Goal: Download file/media

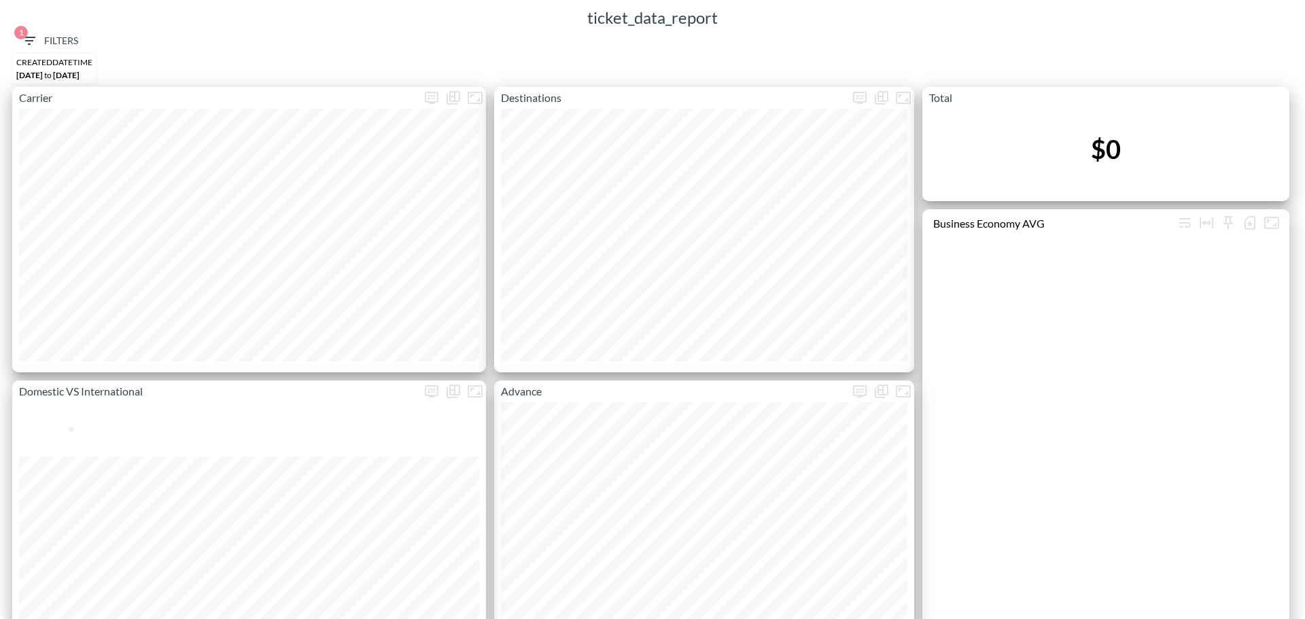
click at [70, 46] on span "1 Filters" at bounding box center [49, 41] width 57 height 17
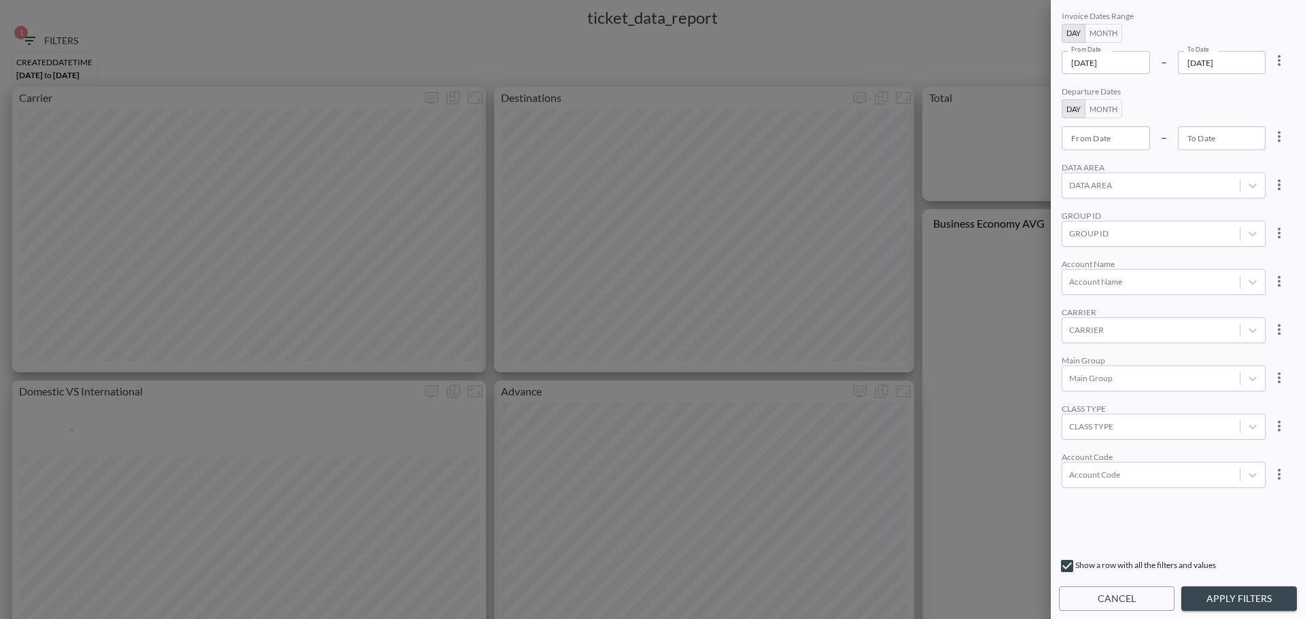
click at [1104, 315] on div "CARRIER" at bounding box center [1164, 312] width 204 height 10
click at [1107, 321] on div "CARRIER" at bounding box center [1150, 330] width 177 height 18
type input "W"
click at [1142, 328] on div at bounding box center [1151, 330] width 164 height 13
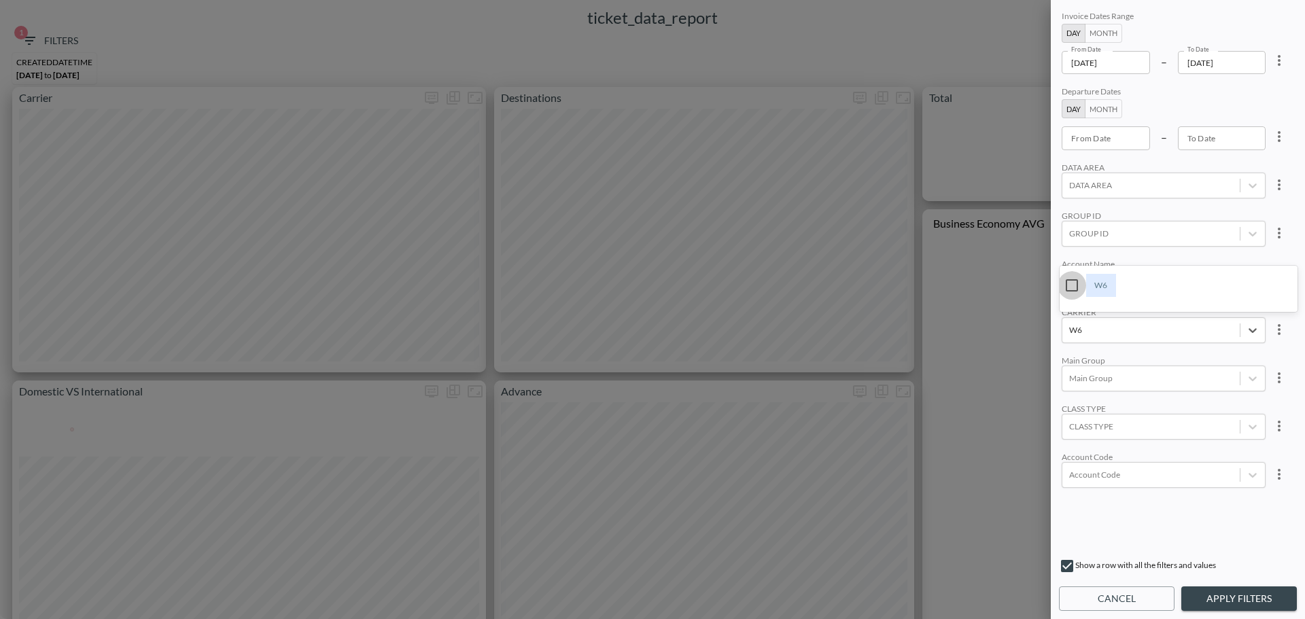
click at [1073, 293] on input "W6" at bounding box center [1072, 285] width 29 height 29
type input "W6"
click at [1190, 332] on div "W6" at bounding box center [1168, 330] width 129 height 13
click at [1069, 281] on input "W9" at bounding box center [1072, 285] width 29 height 29
type input "W9"
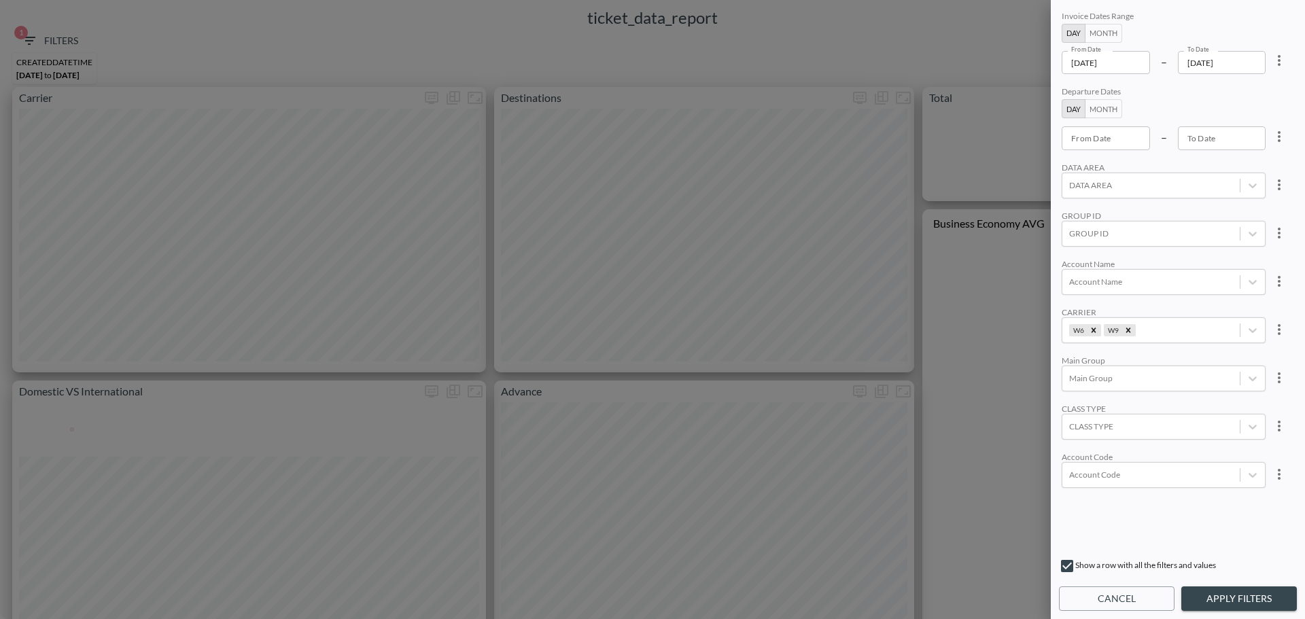
click at [1130, 213] on div "GROUP ID" at bounding box center [1164, 216] width 204 height 10
click at [1279, 64] on icon "more" at bounding box center [1279, 60] width 16 height 16
drag, startPoint x: 1252, startPoint y: 88, endPoint x: 1237, endPoint y: 86, distance: 15.8
click at [1251, 88] on li "Clear" at bounding box center [1229, 92] width 122 height 24
type input "YYYY-MM-DD"
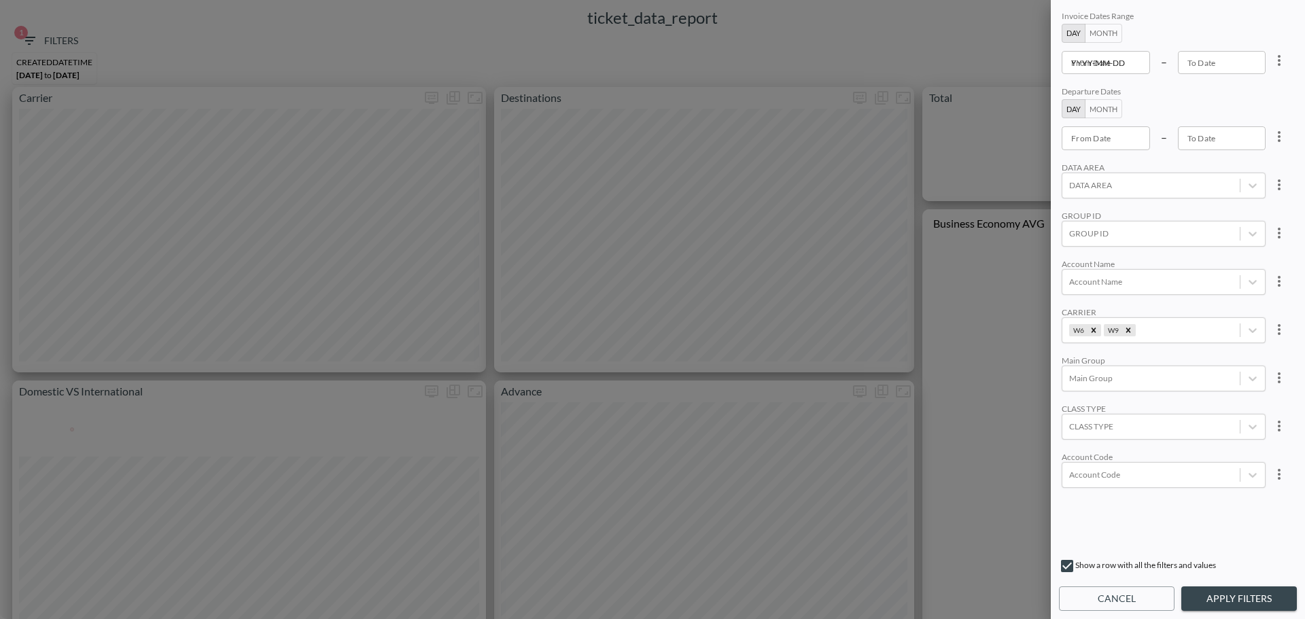
click at [1135, 73] on input "YYYY-MM-DD" at bounding box center [1106, 62] width 88 height 23
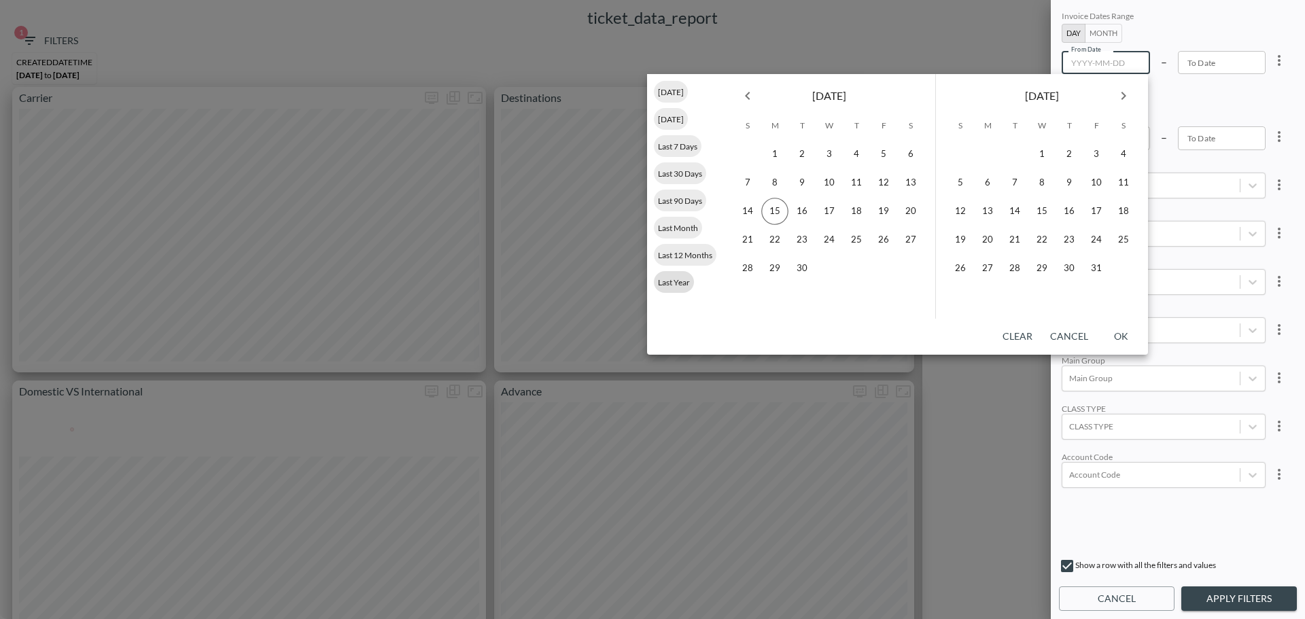
click at [676, 288] on div "Last Year" at bounding box center [674, 282] width 40 height 22
type input "[DATE]"
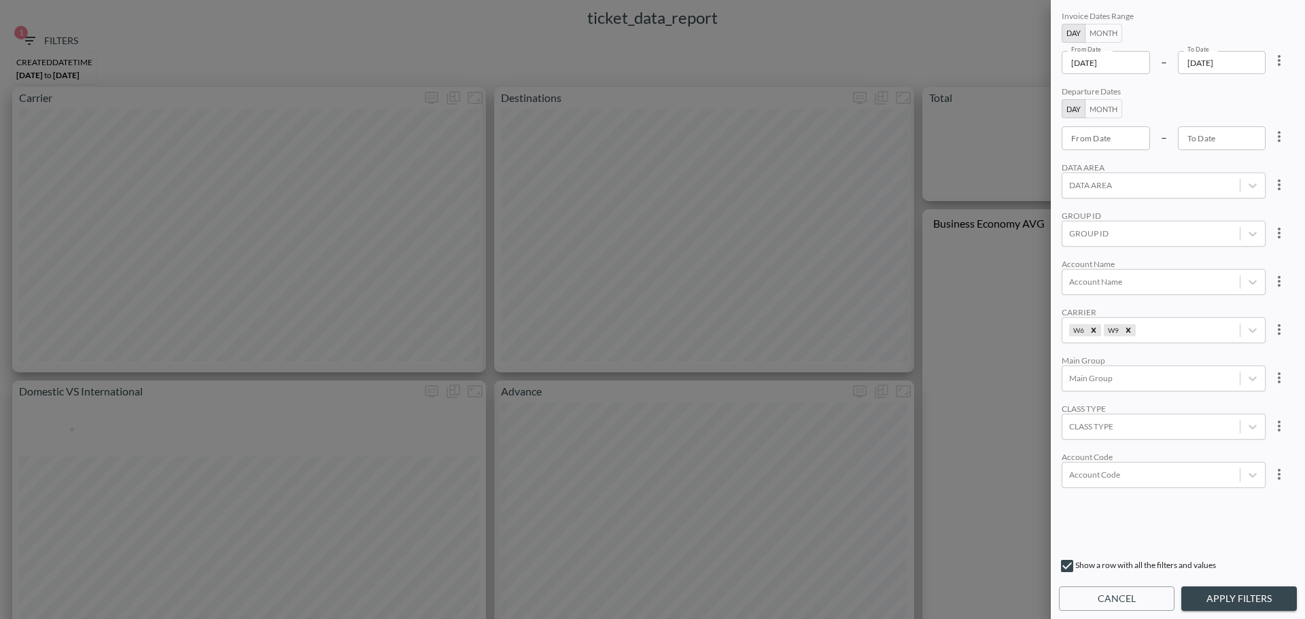
click at [1256, 598] on button "Apply Filters" at bounding box center [1239, 599] width 116 height 25
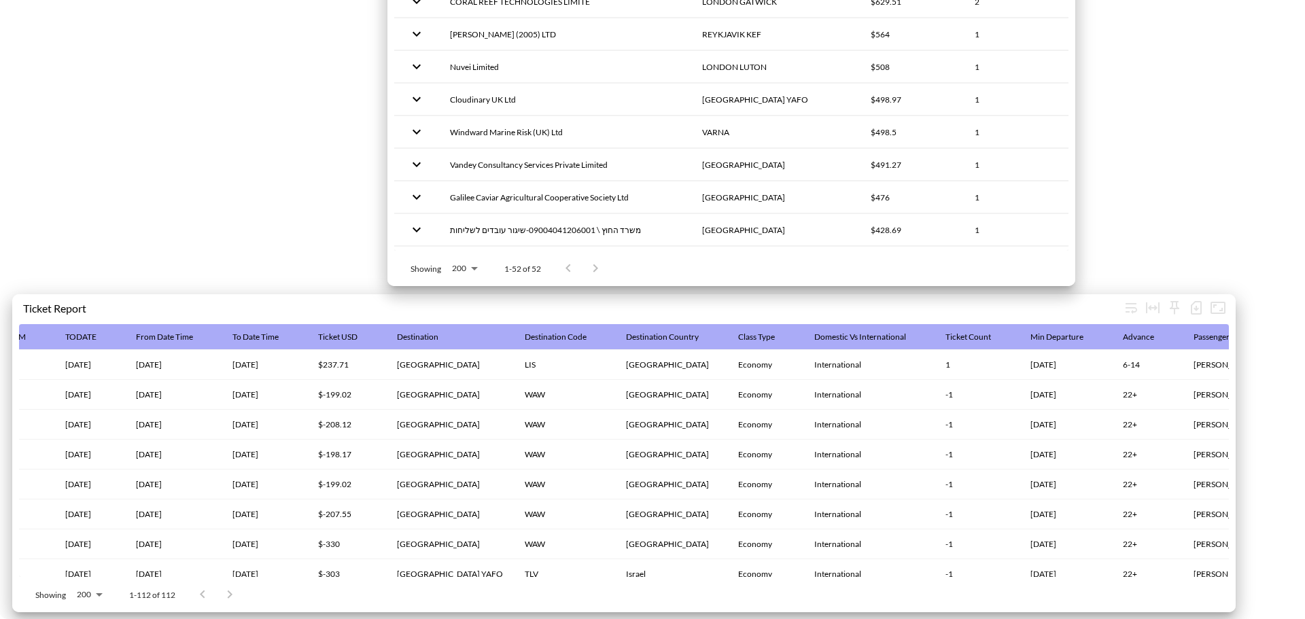
scroll to position [0, 1837]
click at [1197, 300] on icon "button" at bounding box center [1196, 308] width 16 height 16
click at [1134, 320] on li "Download CSV ( 112 Rows )" at bounding box center [1123, 329] width 166 height 24
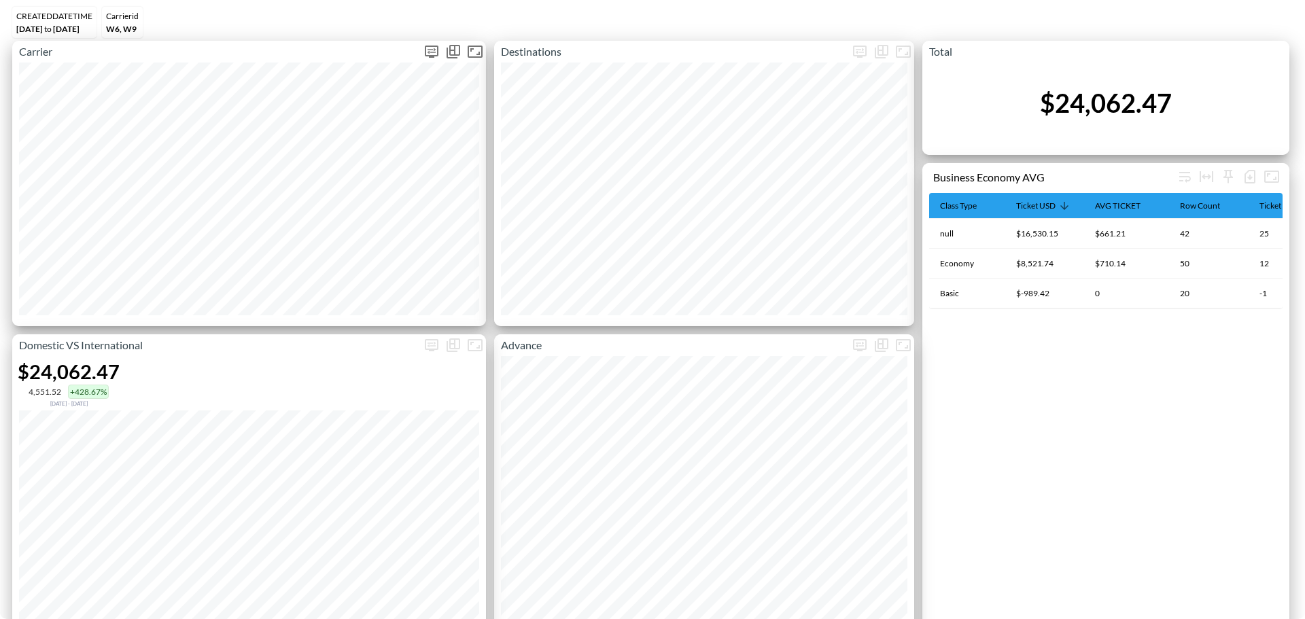
scroll to position [0, 0]
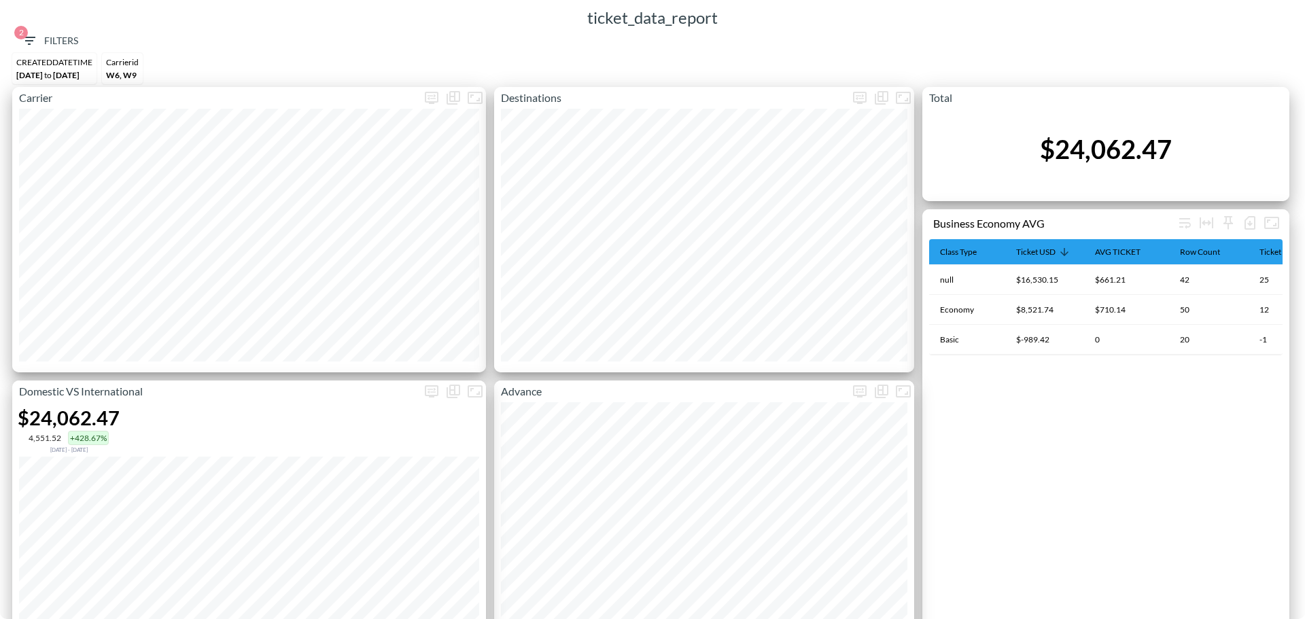
click at [75, 31] on button "2 Filters" at bounding box center [50, 41] width 68 height 25
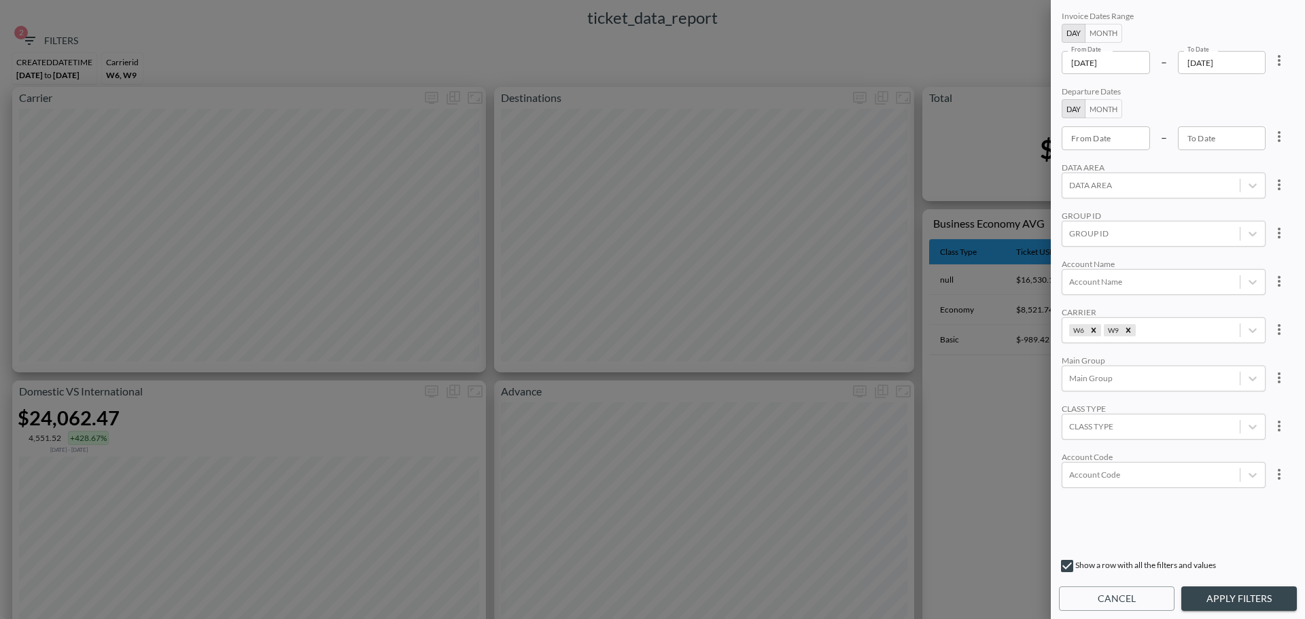
click at [1278, 58] on icon "more" at bounding box center [1279, 60] width 3 height 11
click at [1236, 95] on li "Clear" at bounding box center [1229, 92] width 122 height 24
type input "YYYY-MM-DD"
click at [1123, 67] on input "YYYY-MM-DD" at bounding box center [1106, 62] width 88 height 23
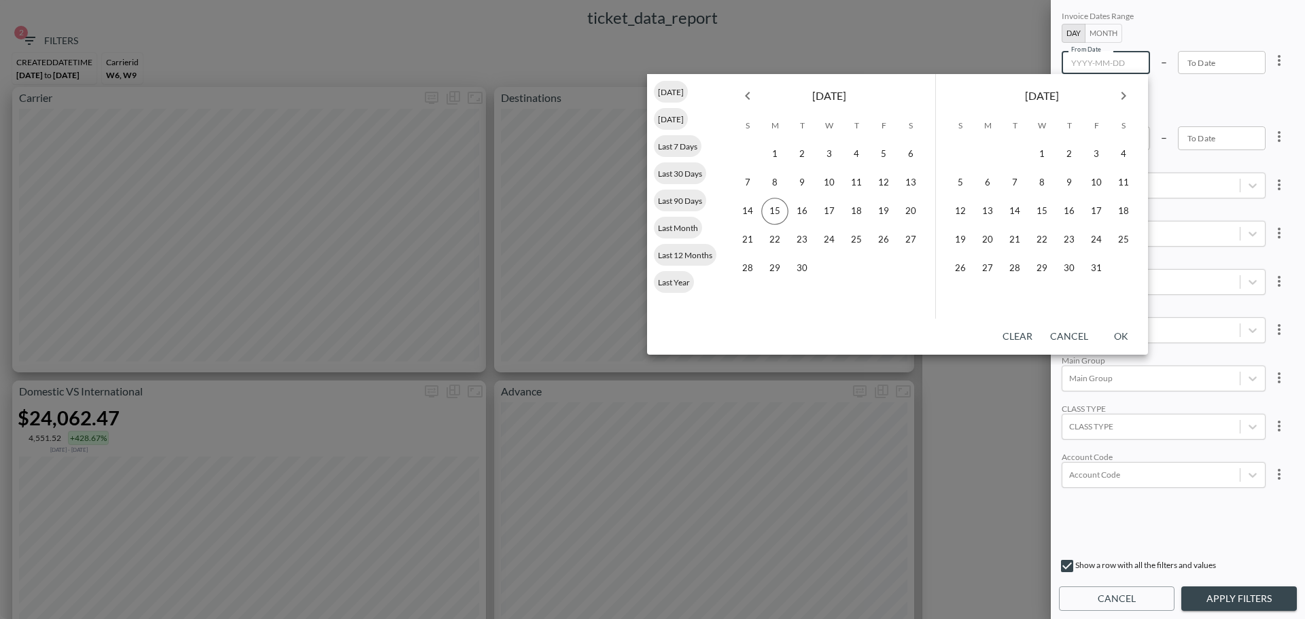
click at [752, 94] on icon "Previous month" at bounding box center [748, 96] width 16 height 16
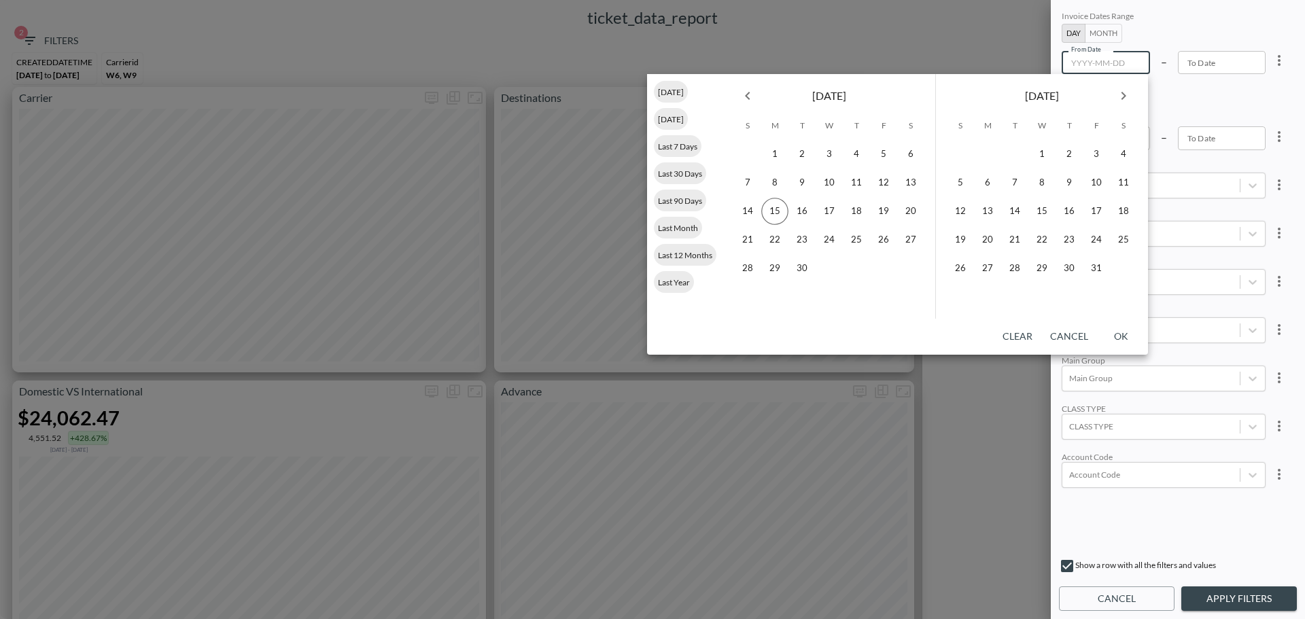
click at [752, 94] on icon "Previous month" at bounding box center [748, 96] width 16 height 16
click at [827, 154] on button "1" at bounding box center [829, 154] width 27 height 27
type input "[DATE]"
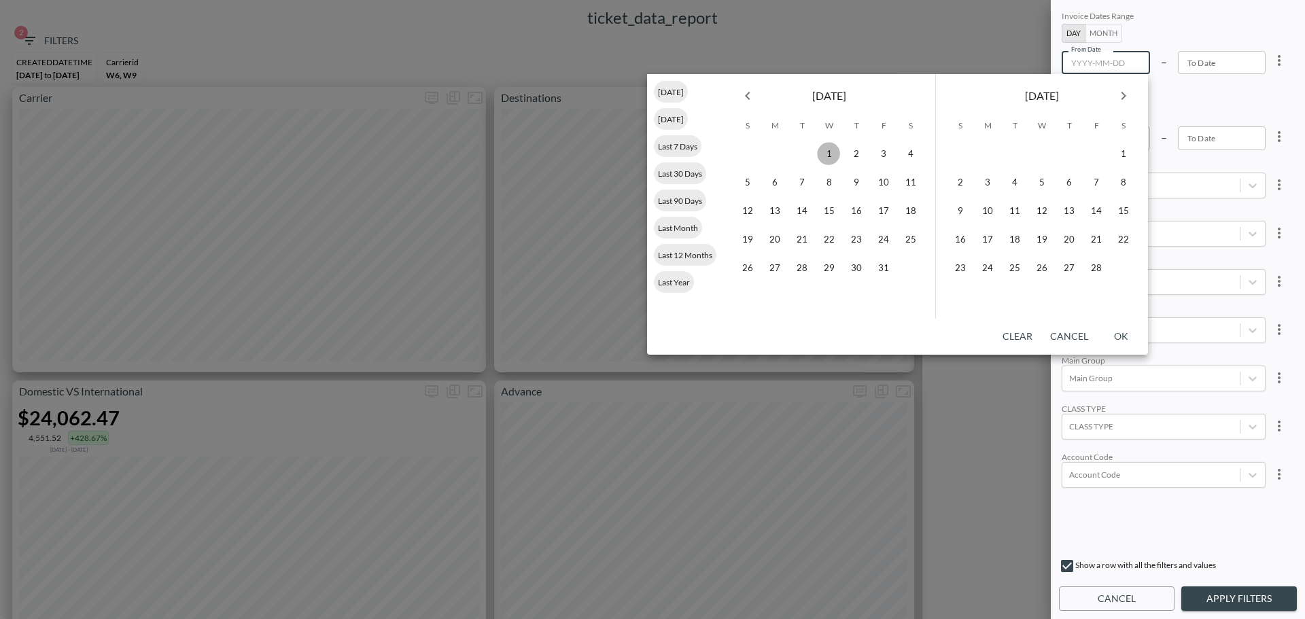
type input "YYYY-MM-DD"
click at [1122, 95] on icon "Next month" at bounding box center [1124, 96] width 16 height 16
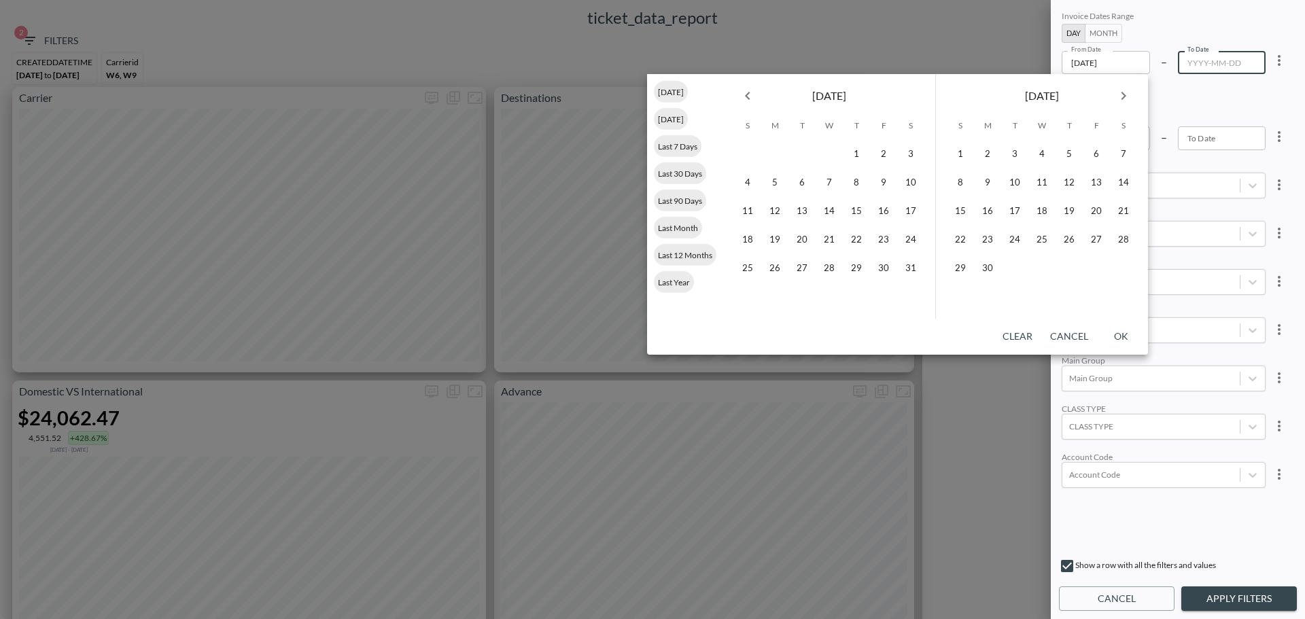
click at [1122, 95] on icon "Next month" at bounding box center [1124, 96] width 16 height 16
click at [986, 205] on button "15" at bounding box center [987, 211] width 27 height 27
type input "[DATE]"
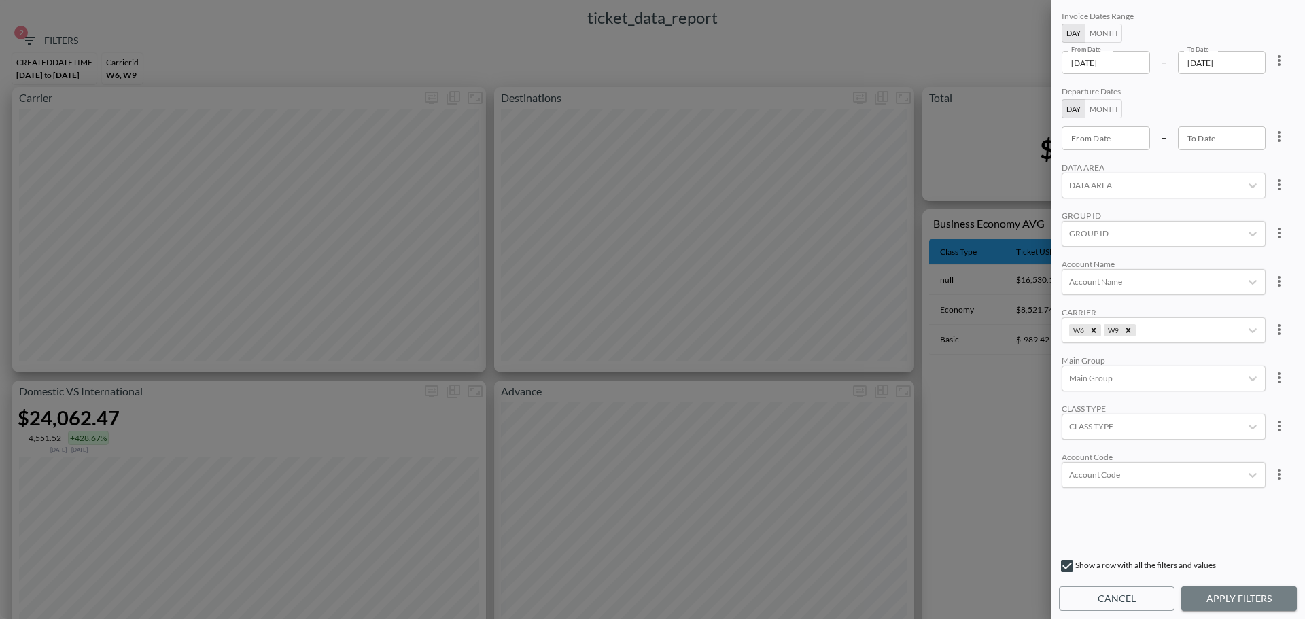
click at [1215, 601] on button "Apply Filters" at bounding box center [1239, 599] width 116 height 25
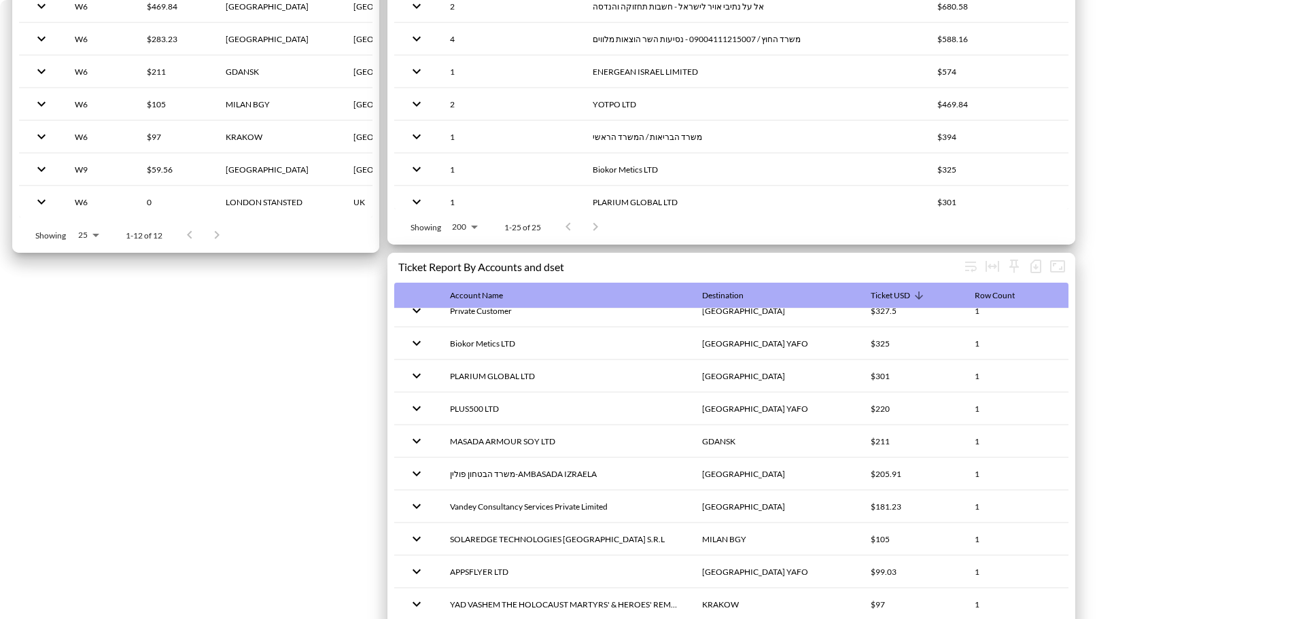
scroll to position [1806, 0]
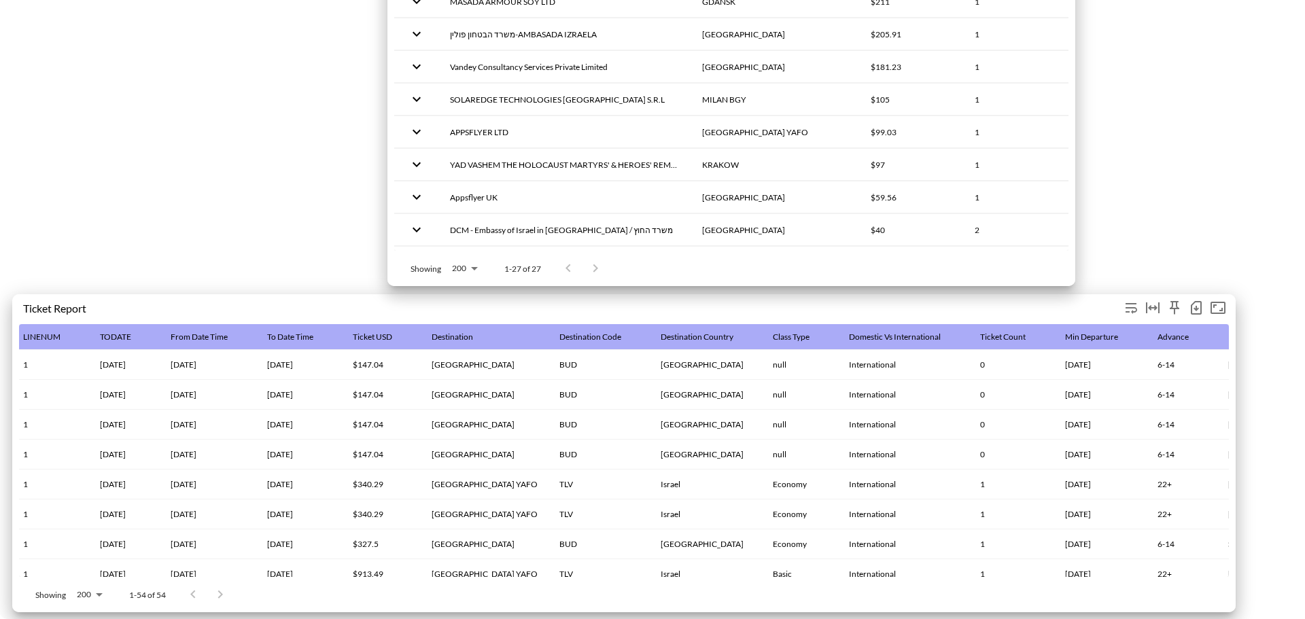
click at [1195, 300] on icon "button" at bounding box center [1196, 308] width 16 height 16
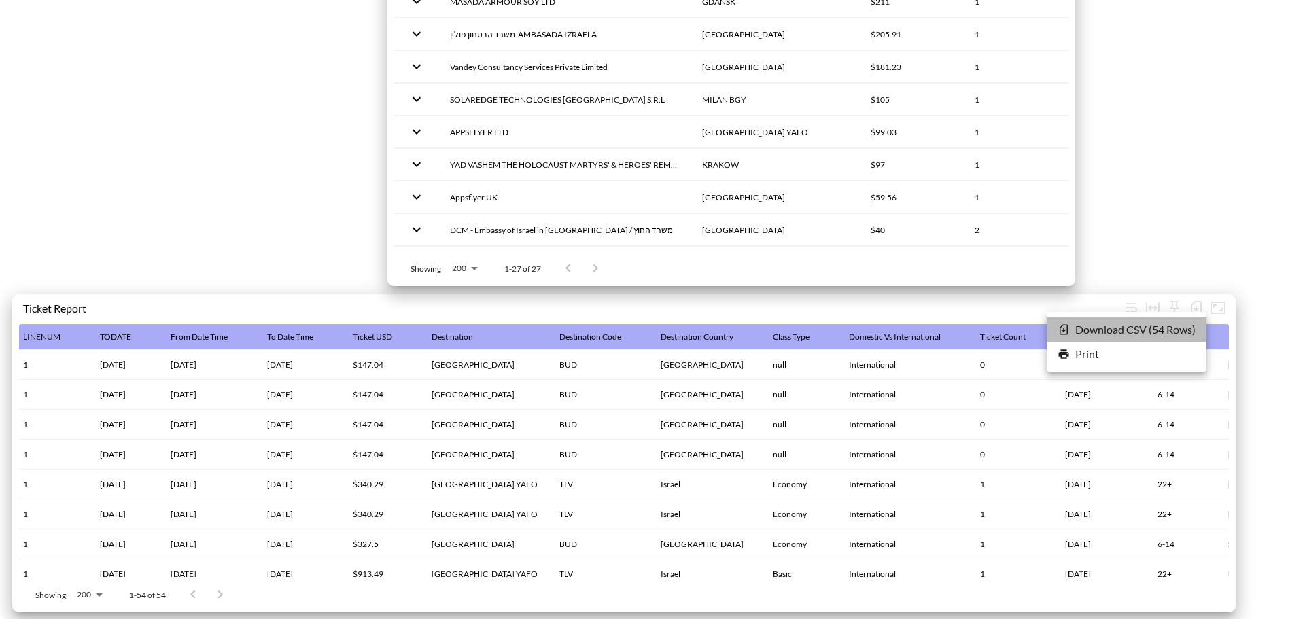
click at [1174, 319] on li "Download CSV ( 54 Rows )" at bounding box center [1127, 329] width 160 height 24
